Goal: Find specific page/section: Find specific page/section

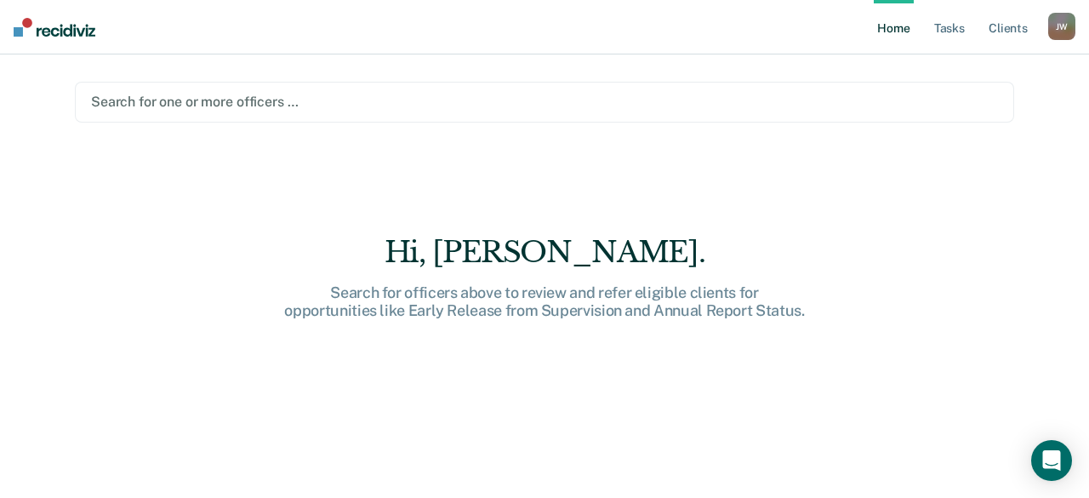
click at [153, 103] on div at bounding box center [544, 102] width 907 height 20
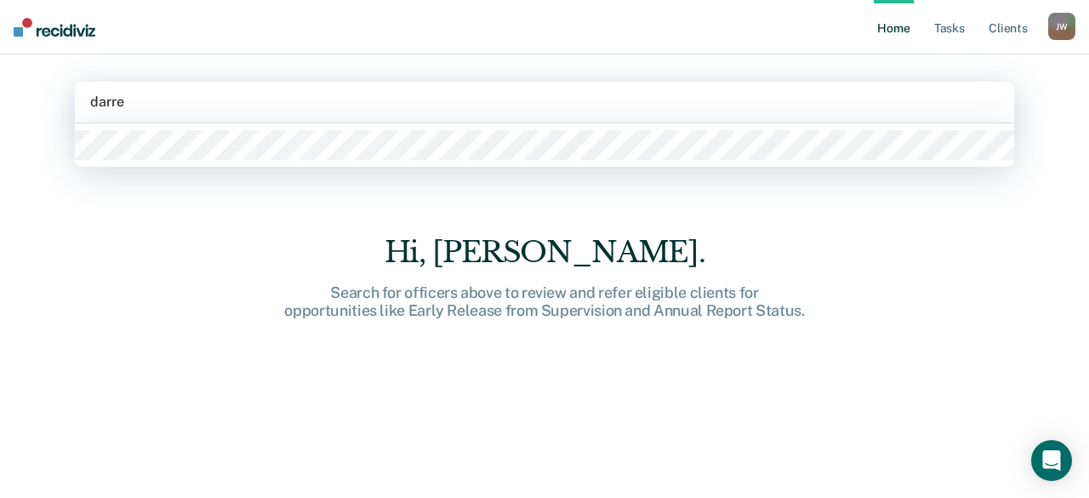
type input "[PERSON_NAME]"
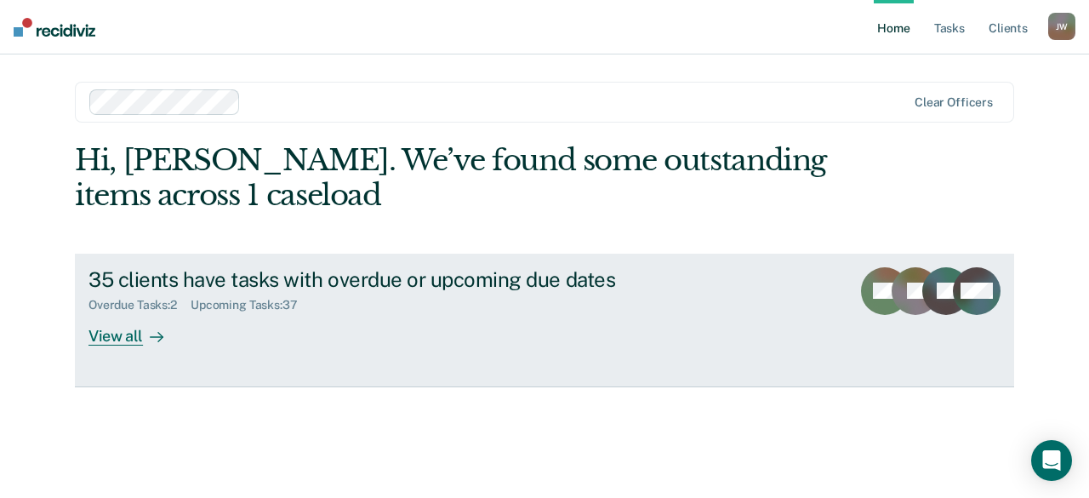
click at [138, 336] on div "View all" at bounding box center [135, 328] width 95 height 33
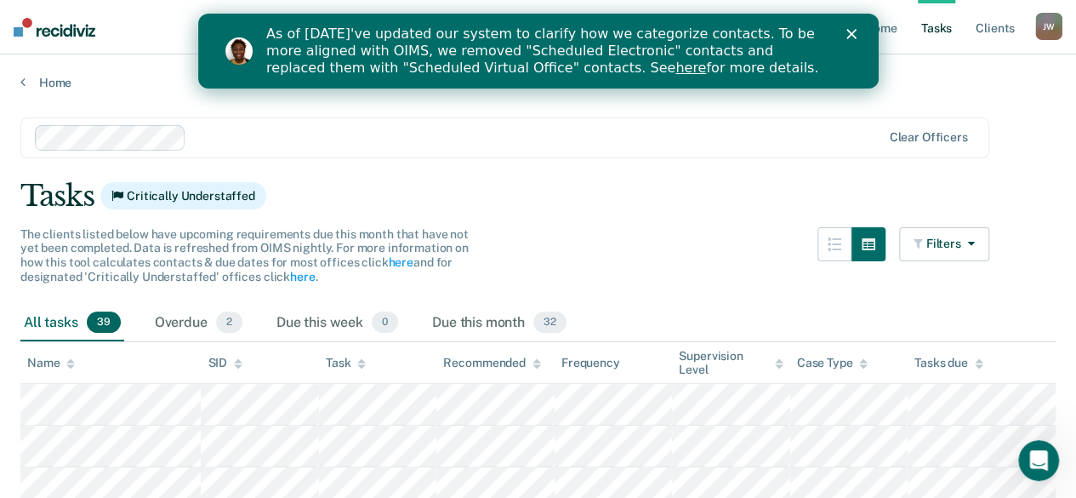
click at [69, 363] on icon at bounding box center [70, 363] width 9 height 11
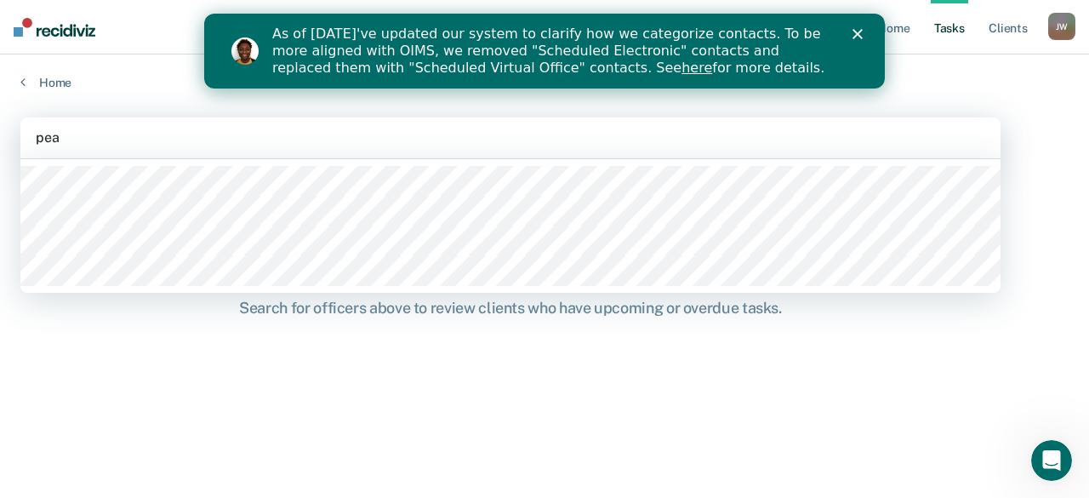
type input "pear"
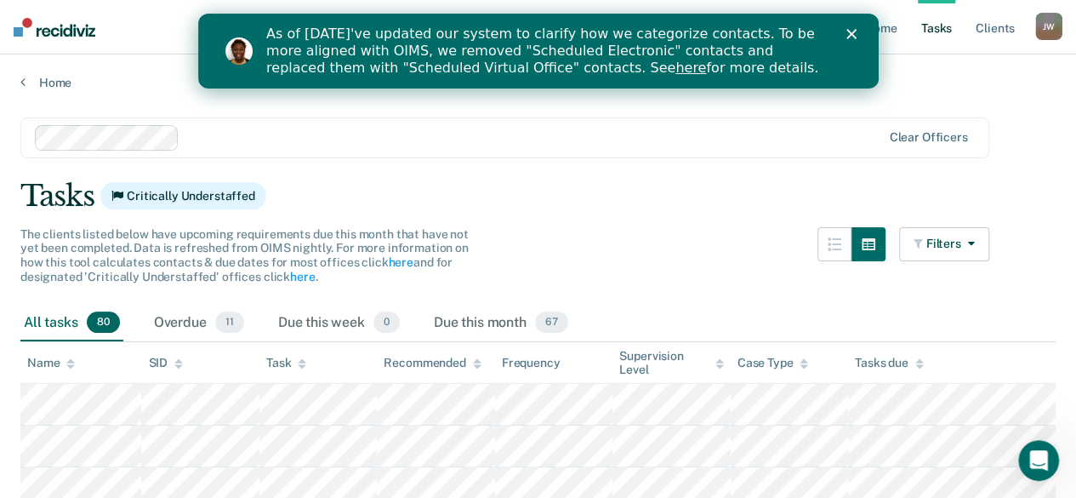
click at [70, 362] on icon at bounding box center [70, 360] width 9 height 4
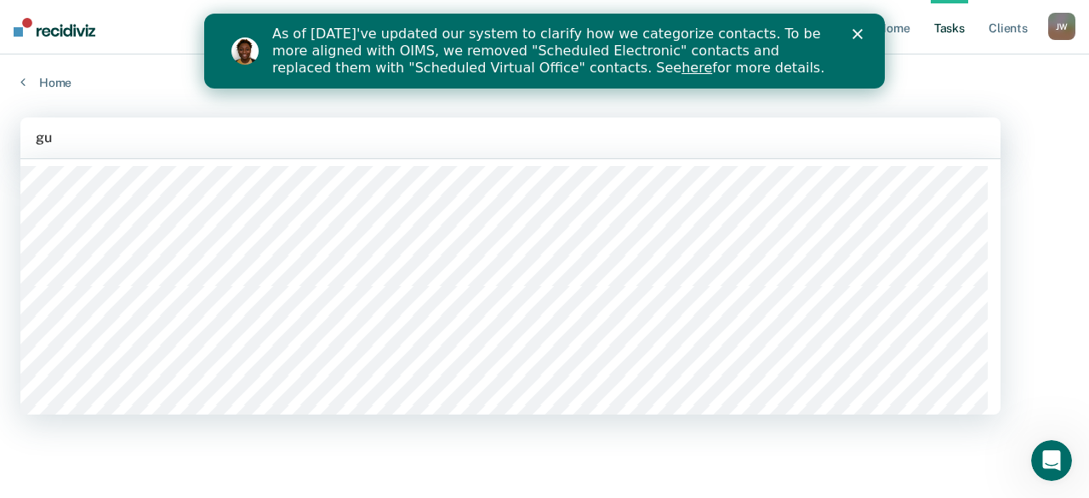
type input "gut"
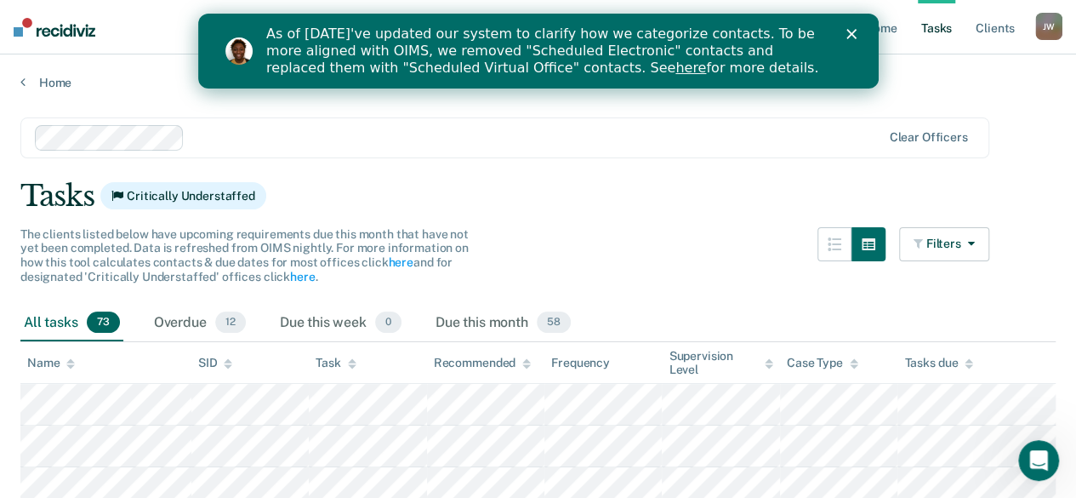
click at [68, 358] on icon at bounding box center [70, 363] width 9 height 11
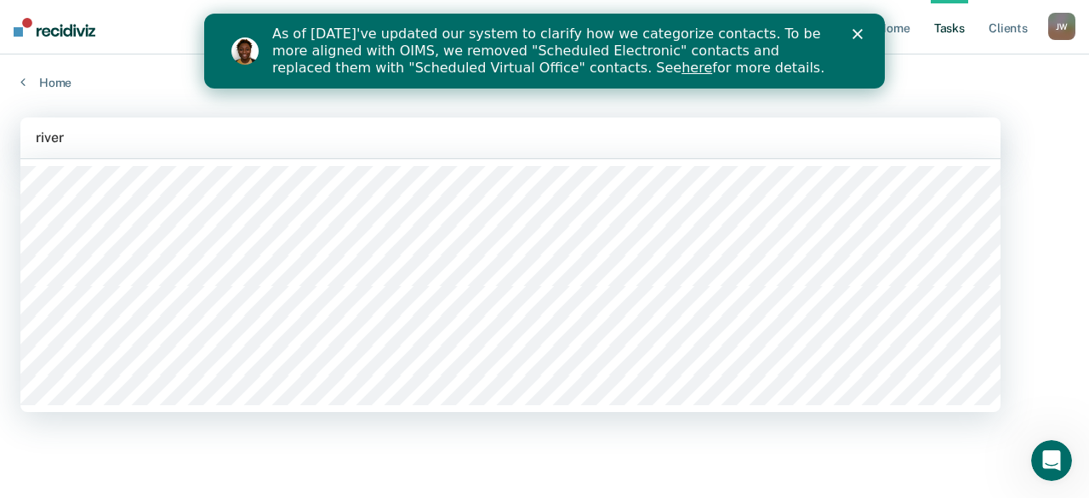
type input "[PERSON_NAME]"
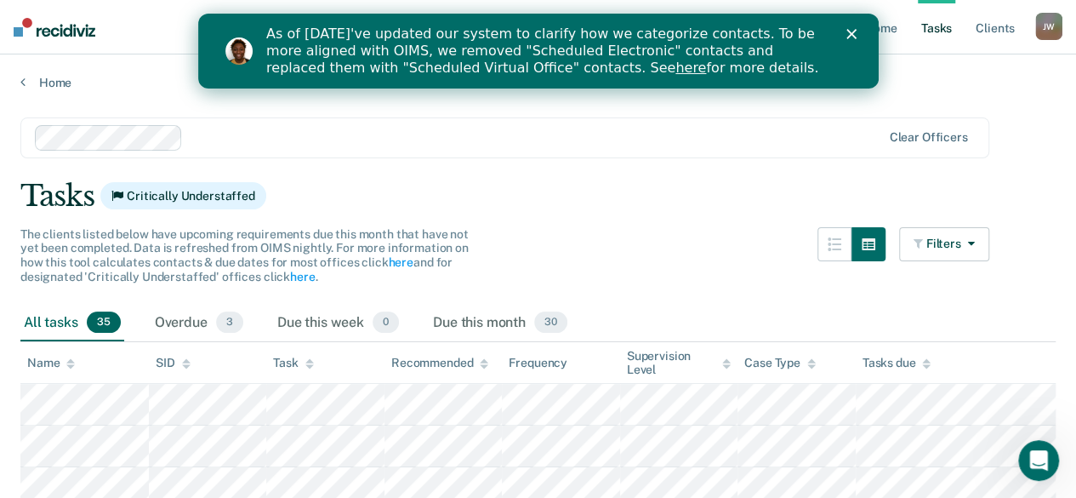
click at [71, 358] on icon at bounding box center [70, 363] width 9 height 11
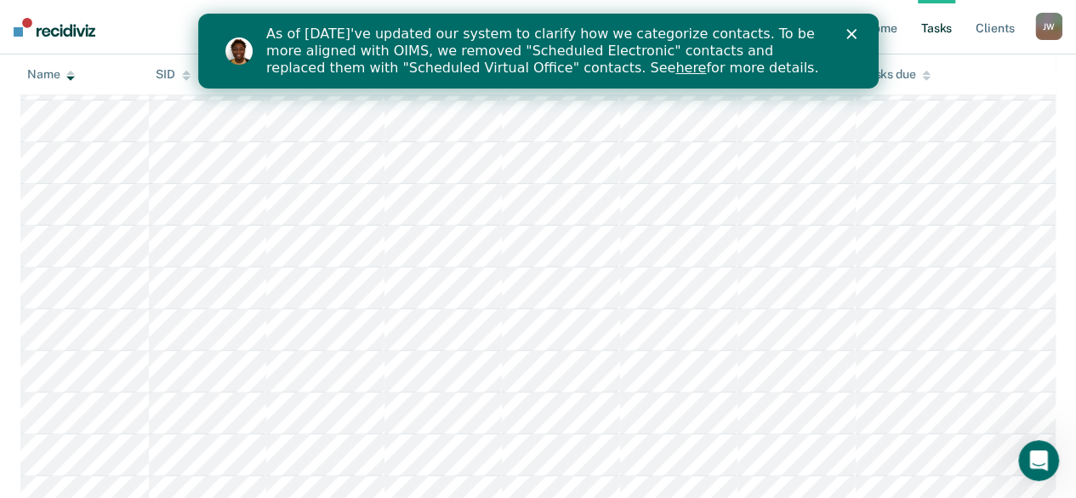
scroll to position [936, 0]
